Goal: Task Accomplishment & Management: Use online tool/utility

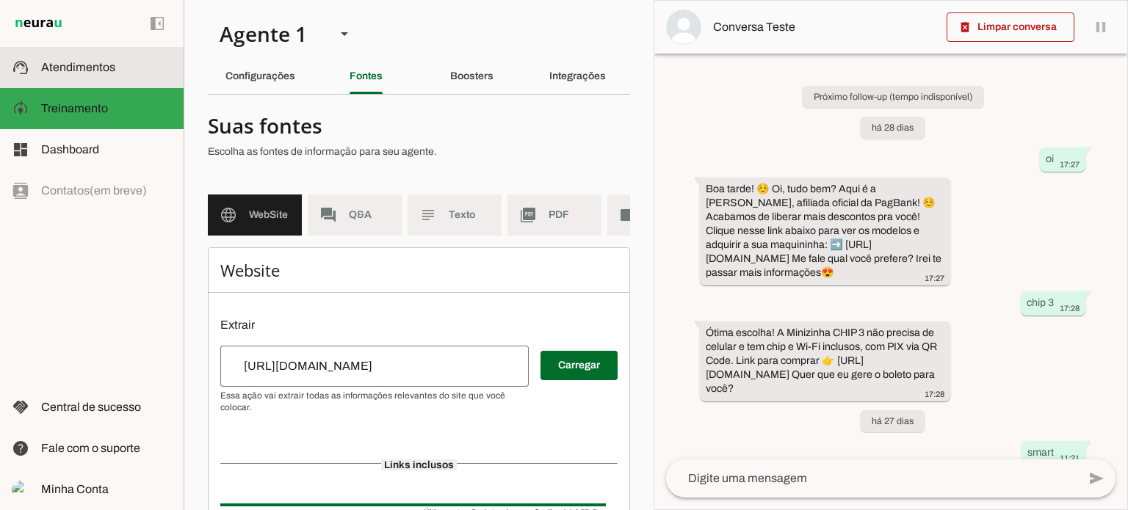
click at [71, 64] on span "Atendimentos" at bounding box center [78, 67] width 74 height 12
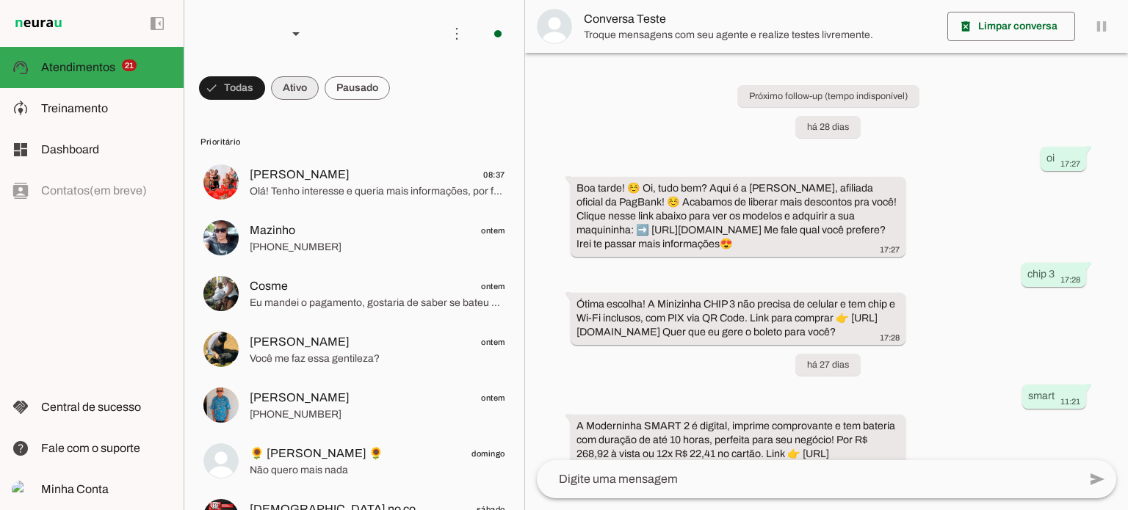
click at [302, 88] on span at bounding box center [295, 88] width 48 height 35
